Goal: Use online tool/utility: Utilize a website feature to perform a specific function

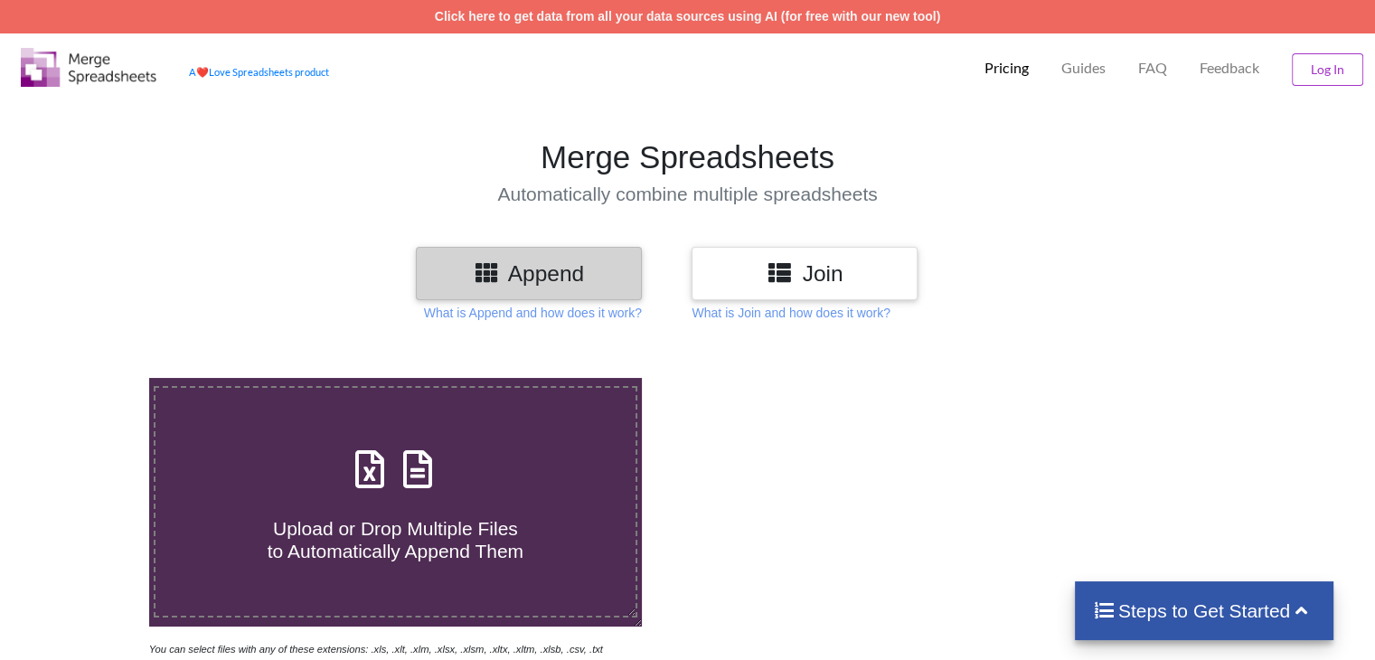
click at [410, 457] on icon at bounding box center [417, 460] width 45 height 38
click at [94, 378] on input "Upload or Drop Multiple Files to Automatically Append Them" at bounding box center [94, 378] width 0 height 0
type input "C:\fakepath\WhatsApp Image [DATE] 16.07.50 (1).csv"
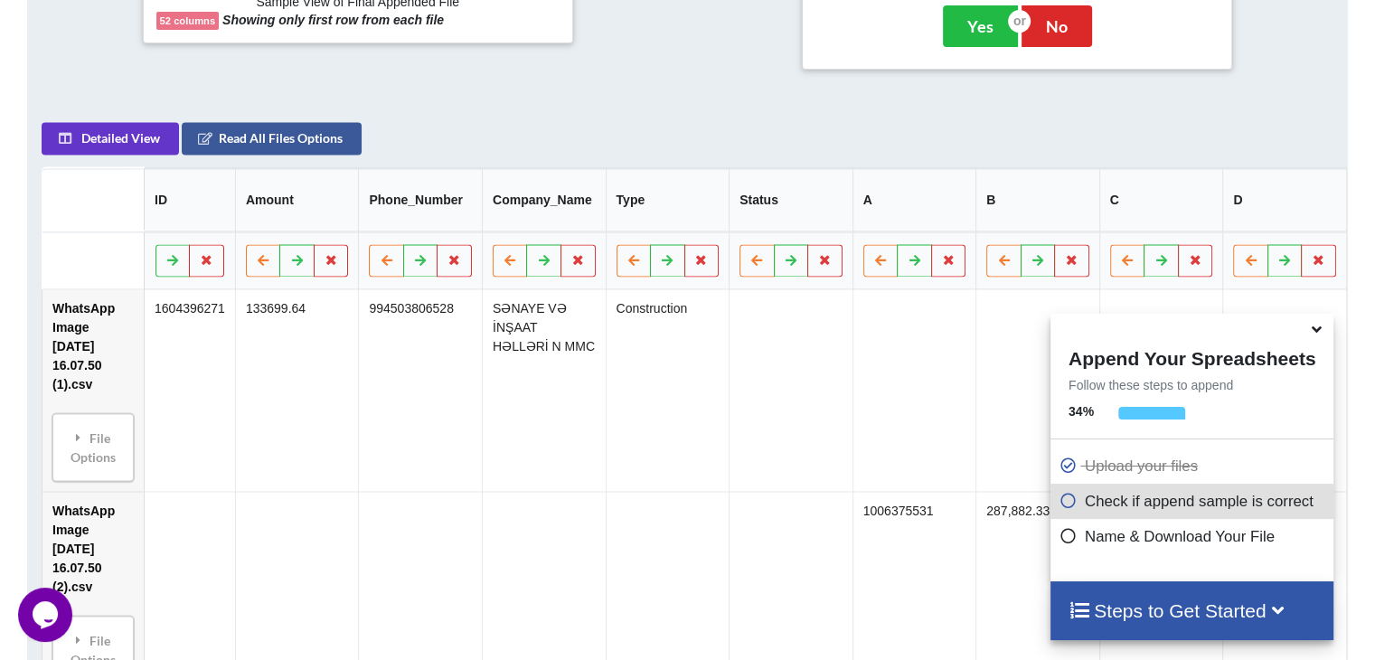
scroll to position [636, 0]
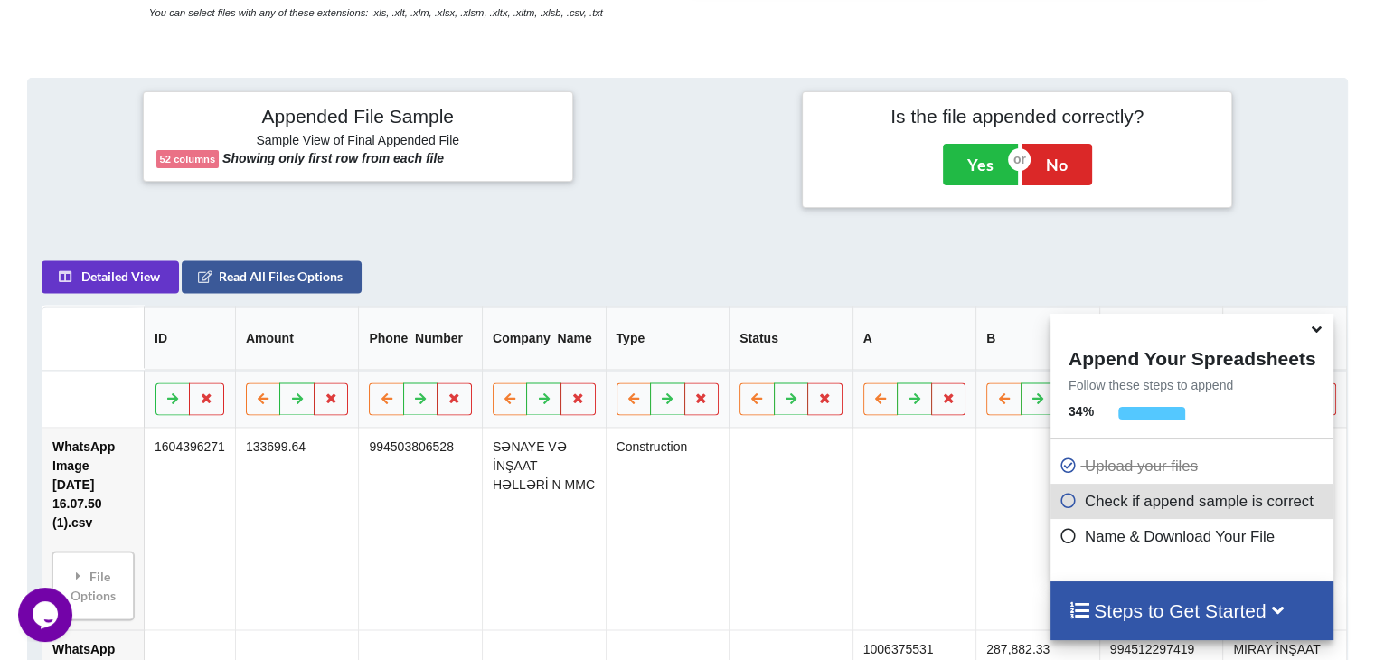
click at [1329, 344] on h4 "Append Your Spreadsheets" at bounding box center [1192, 356] width 283 height 27
click at [1300, 332] on div at bounding box center [1192, 328] width 283 height 28
click at [1314, 334] on icon at bounding box center [1316, 326] width 19 height 16
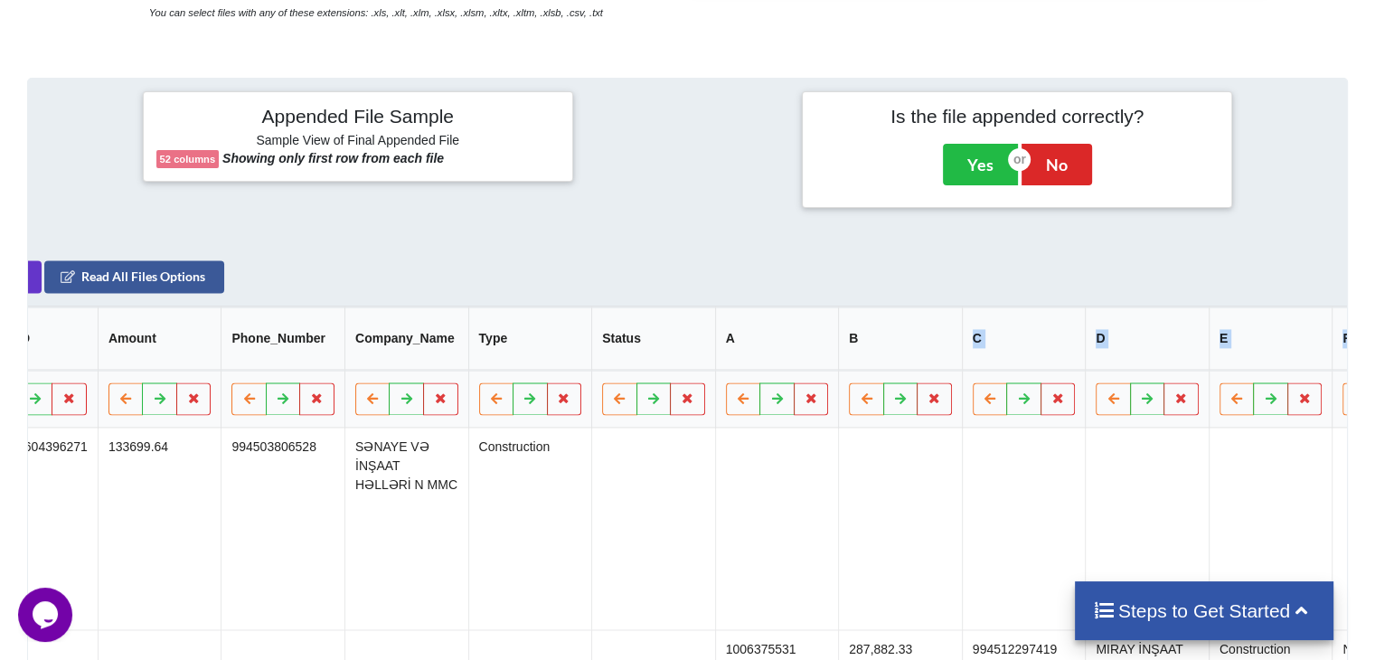
drag, startPoint x: 1089, startPoint y: 340, endPoint x: 1235, endPoint y: 330, distance: 146.8
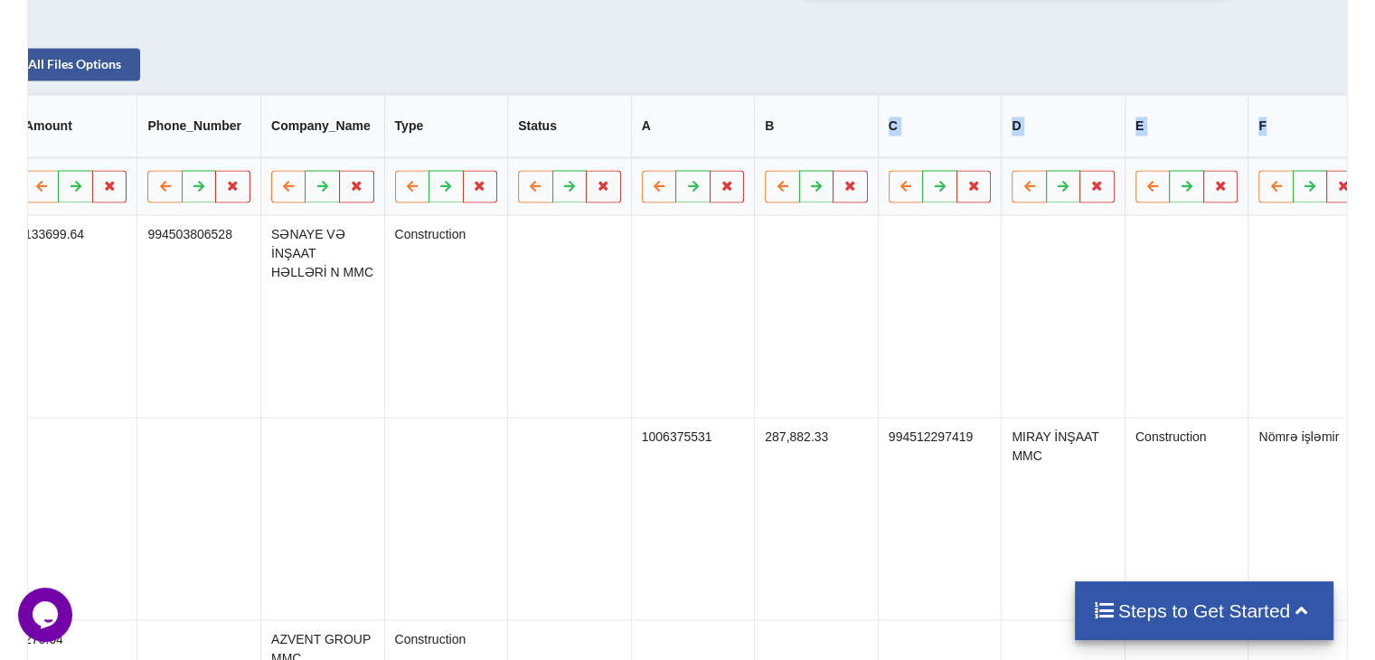
scroll to position [456, 0]
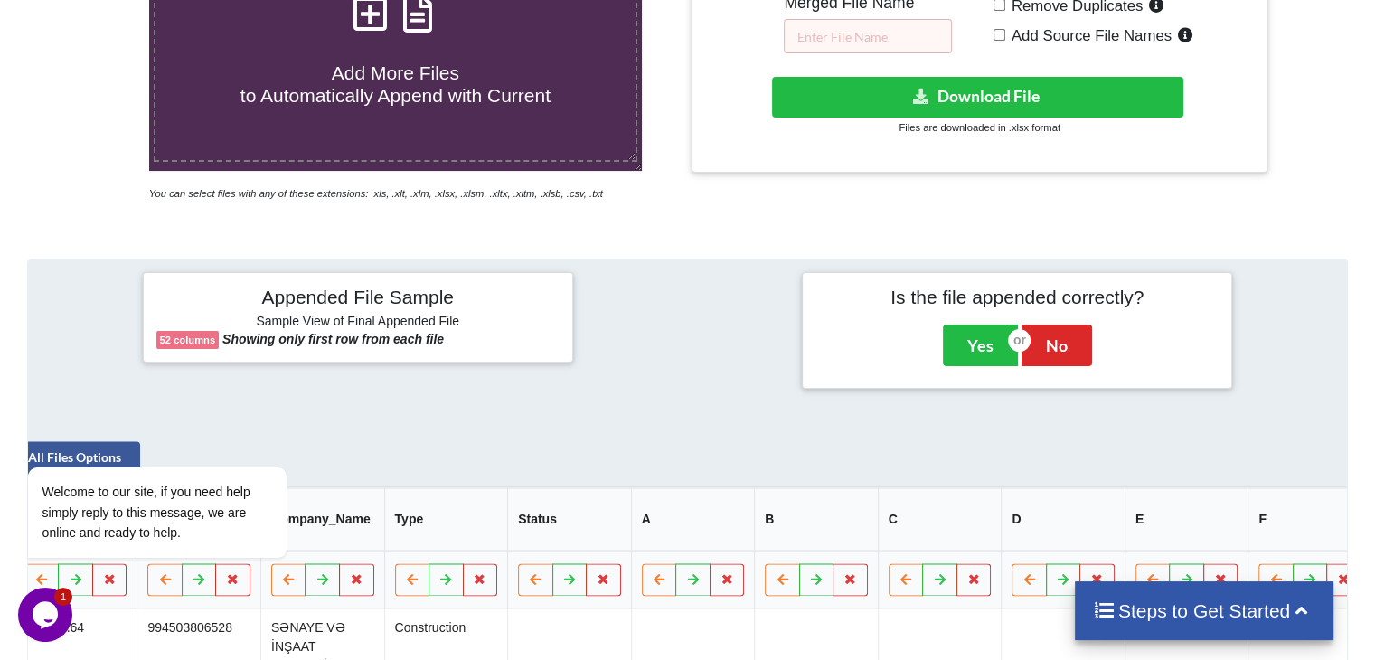
click at [642, 312] on div at bounding box center [688, 330] width 220 height 116
